Goal: Navigation & Orientation: Find specific page/section

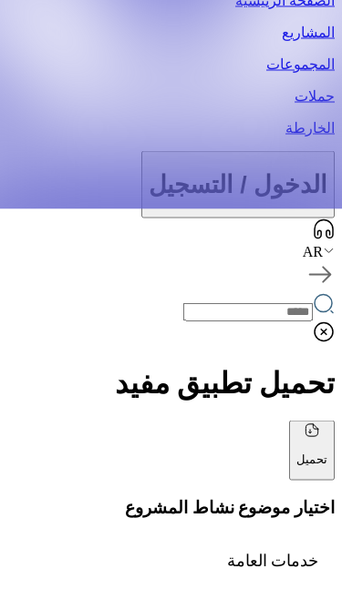
scroll to position [381, 0]
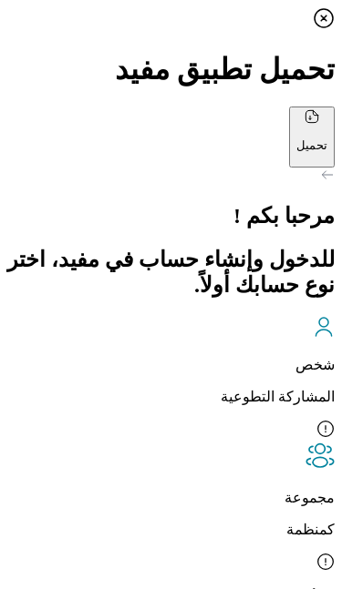
click at [325, 26] on icon at bounding box center [323, 18] width 22 height 22
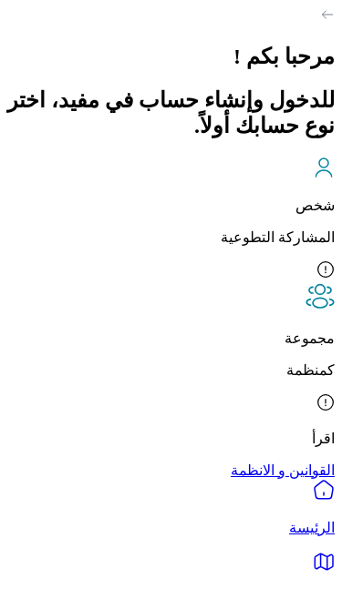
click at [328, 26] on div at bounding box center [170, 16] width 327 height 18
